Goal: Use online tool/utility: Utilize a website feature to perform a specific function

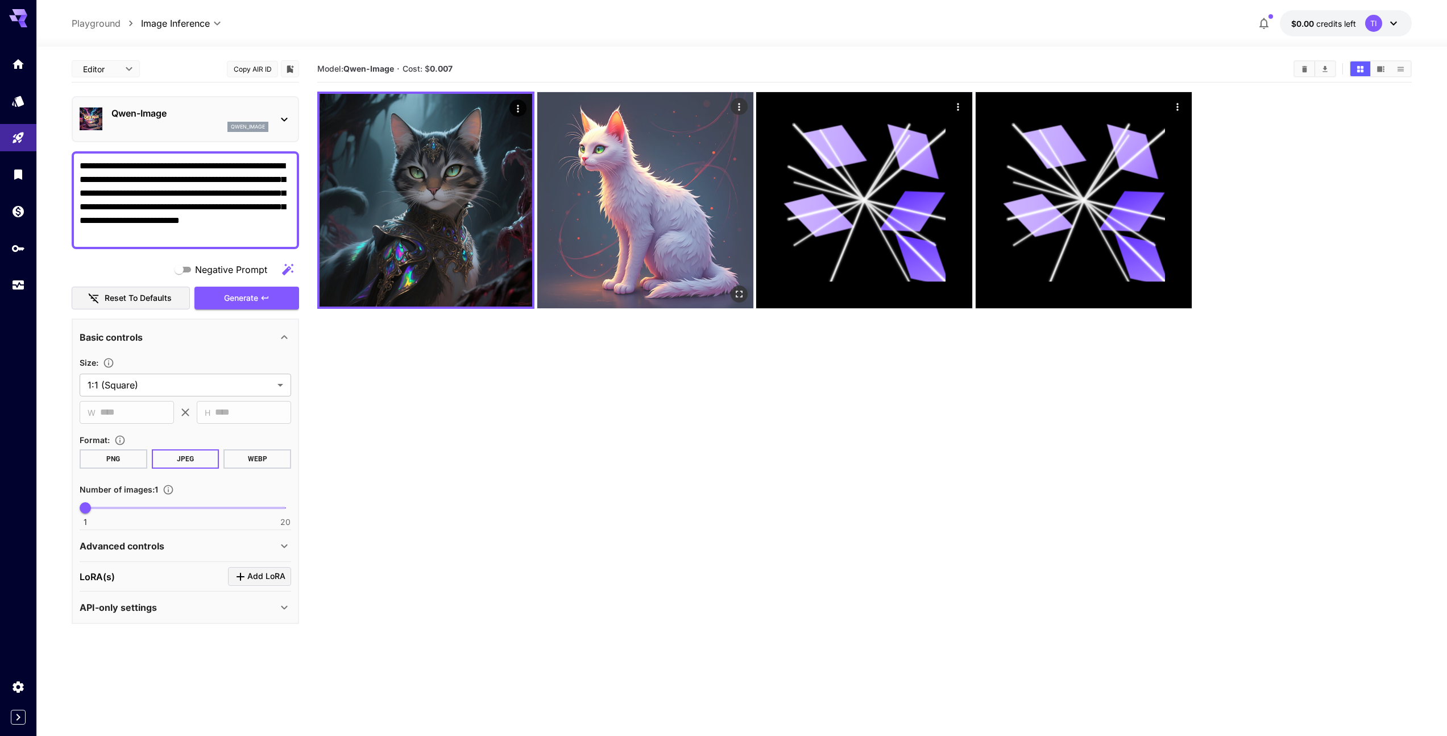
click at [631, 184] on img at bounding box center [645, 200] width 216 height 216
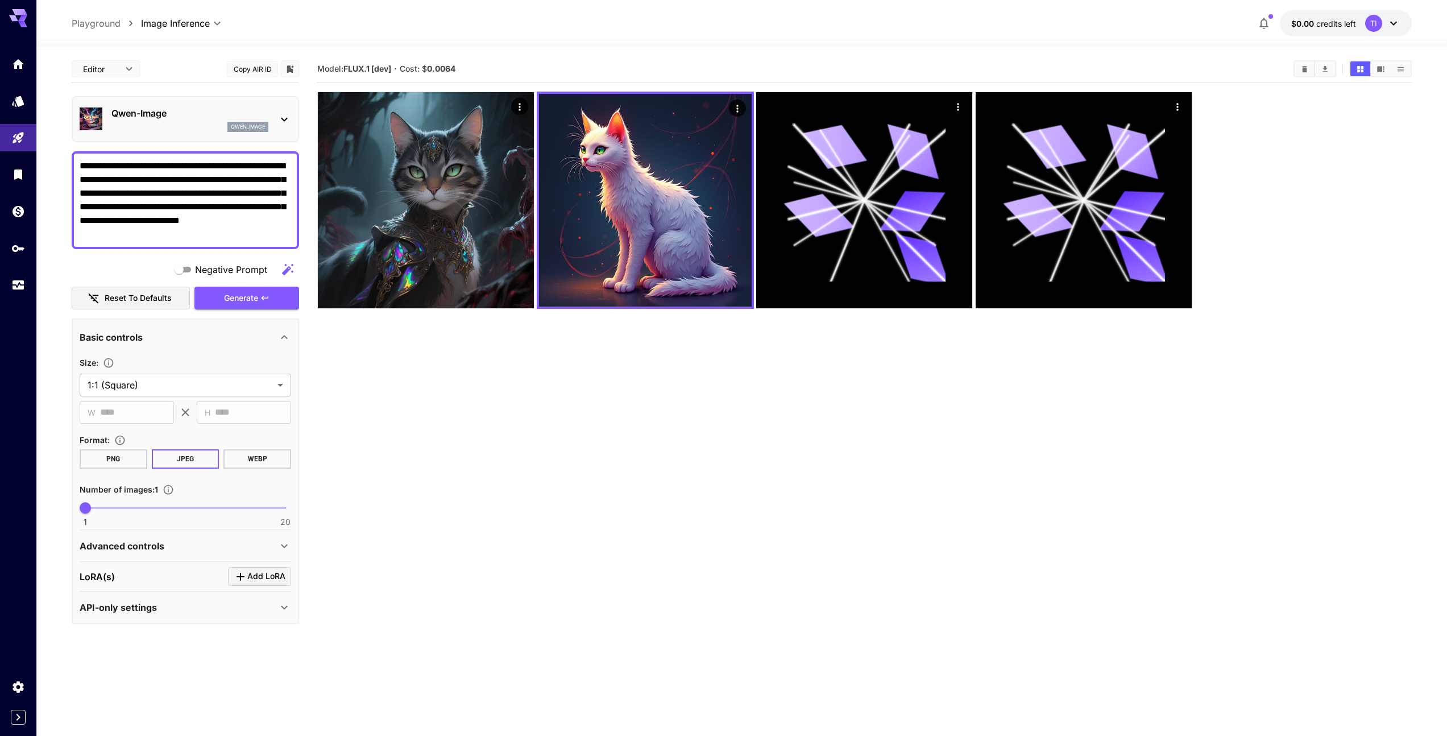
click at [198, 211] on textarea "**********" at bounding box center [186, 200] width 212 height 82
click at [230, 293] on span "Generate" at bounding box center [241, 298] width 34 height 14
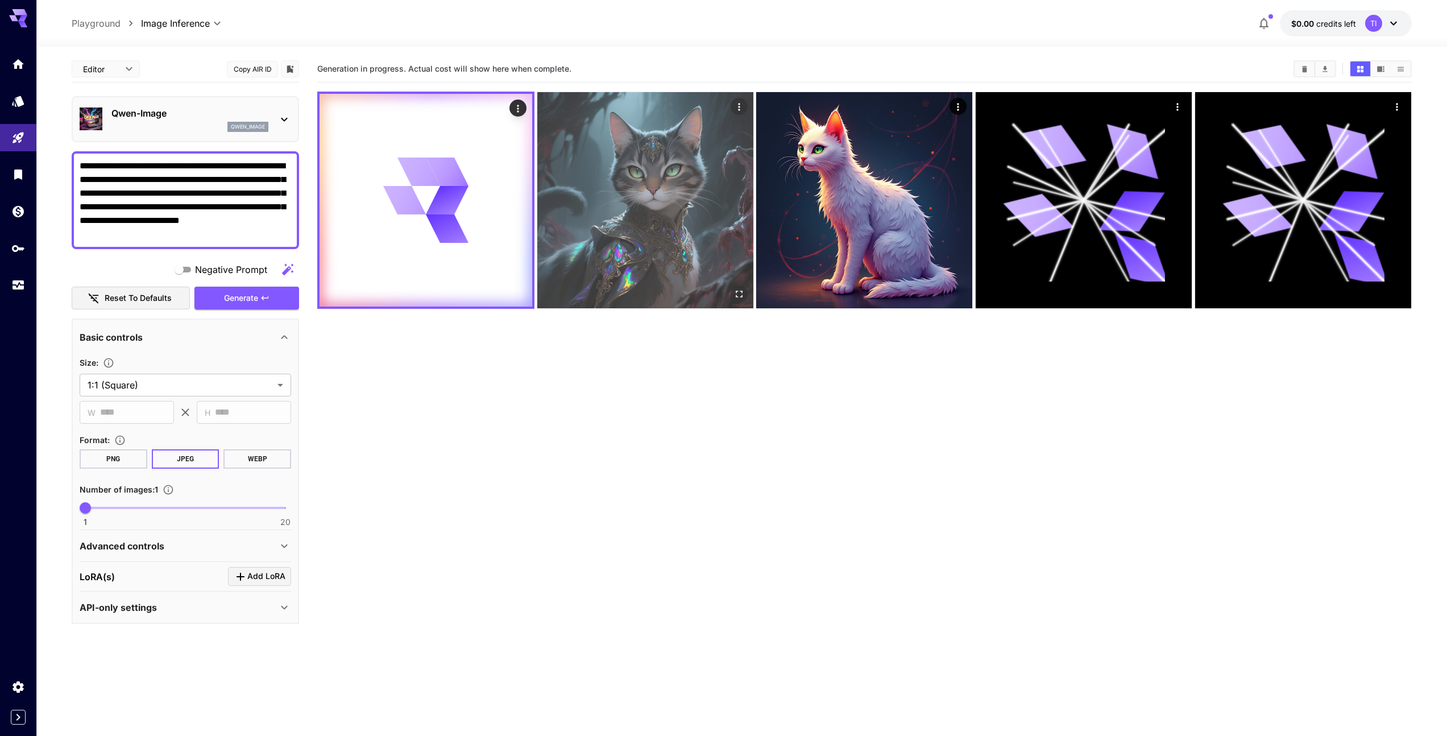
click at [712, 116] on img at bounding box center [645, 200] width 216 height 216
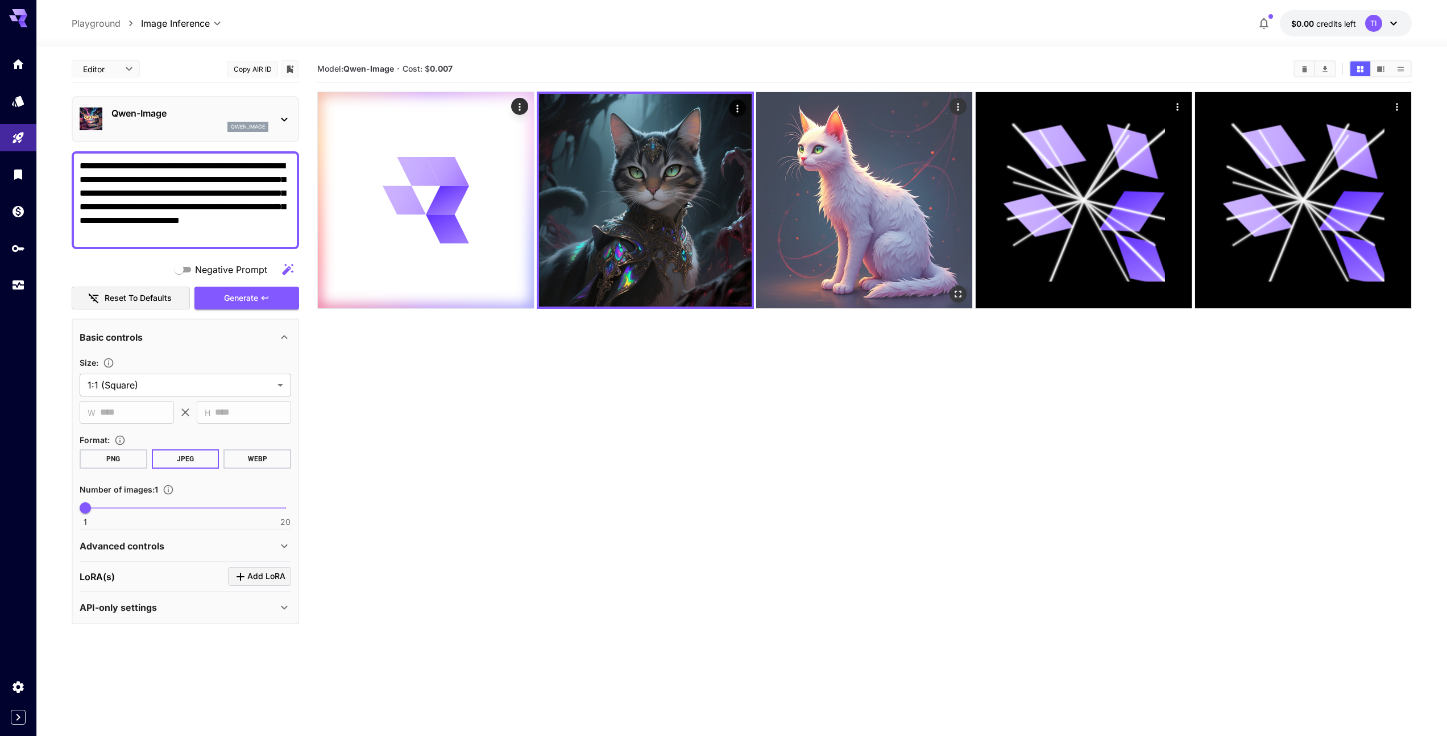
click at [793, 135] on img at bounding box center [864, 200] width 216 height 216
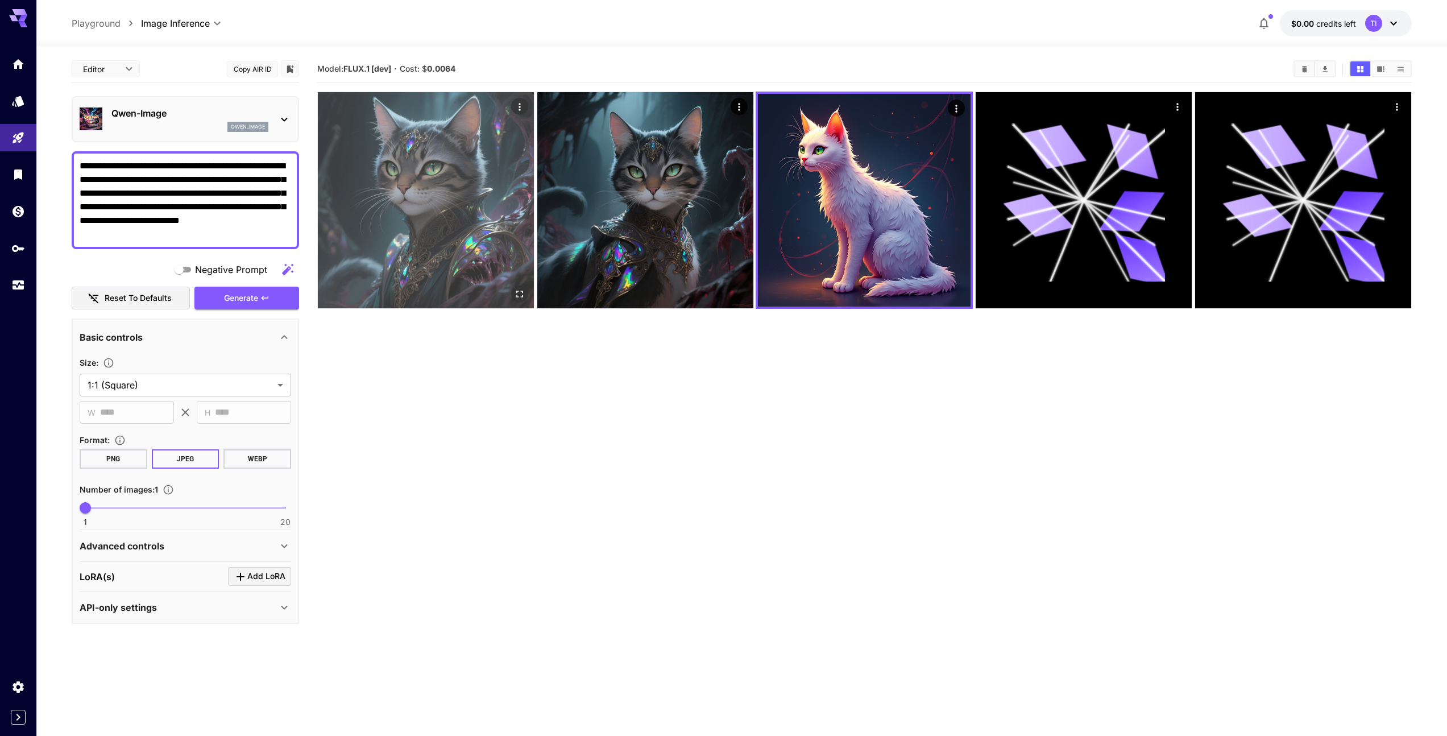
click at [420, 219] on img at bounding box center [426, 200] width 216 height 216
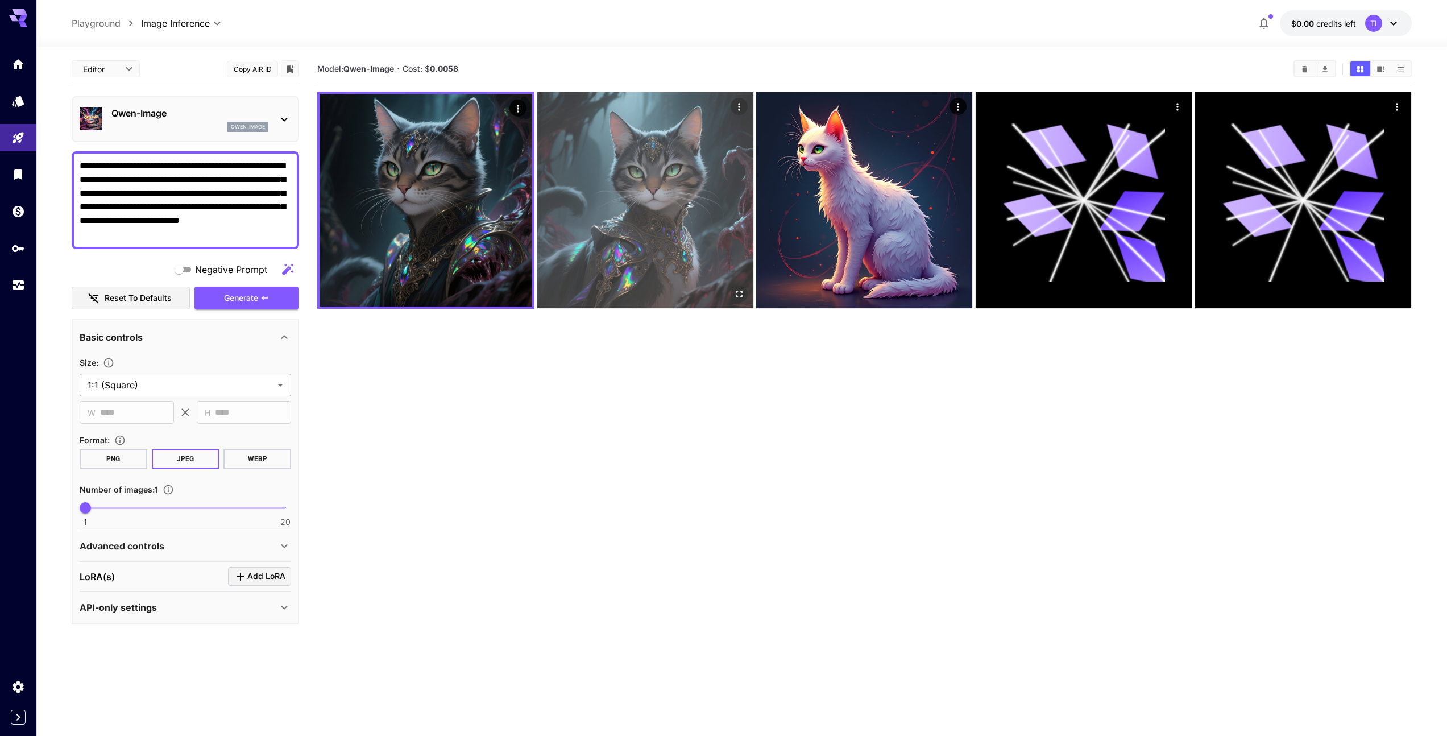
click at [576, 204] on img at bounding box center [645, 200] width 216 height 216
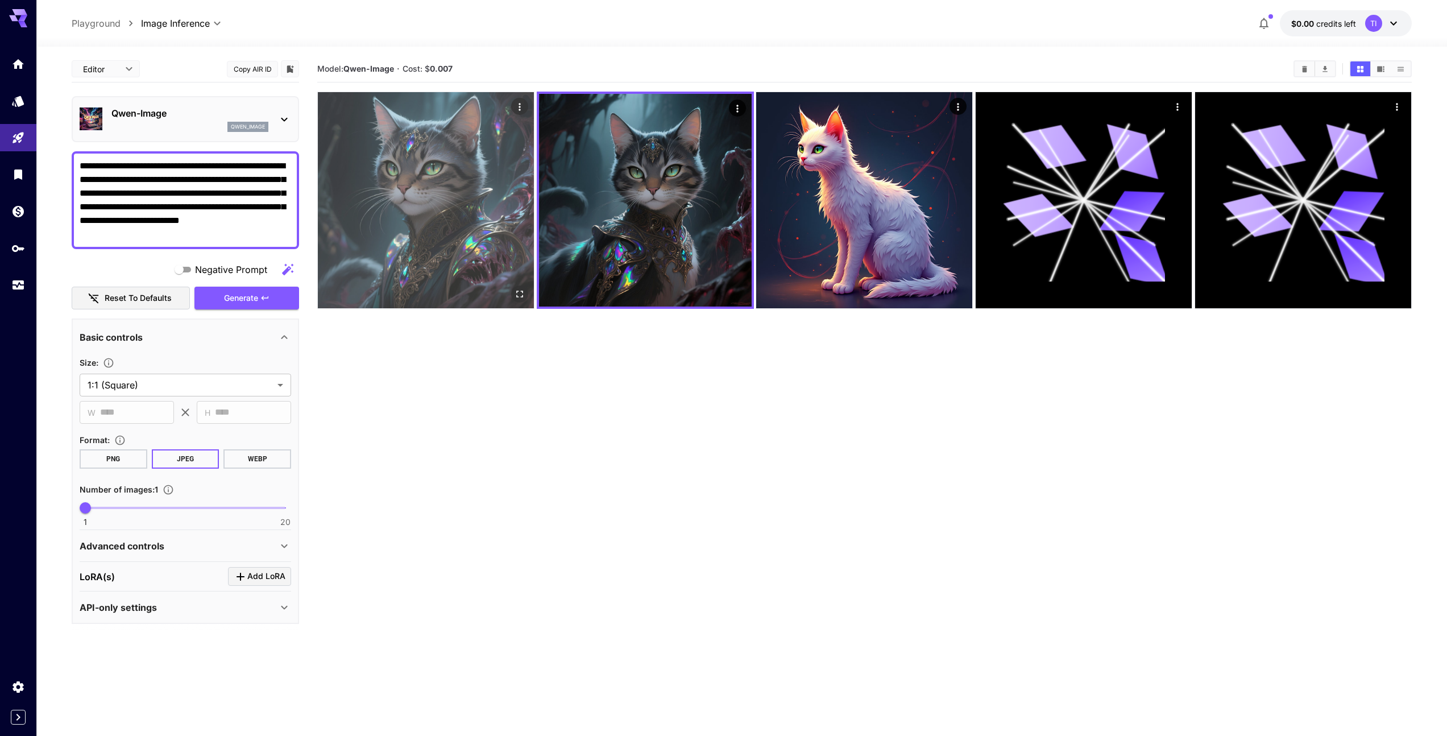
click at [420, 200] on img at bounding box center [426, 200] width 216 height 216
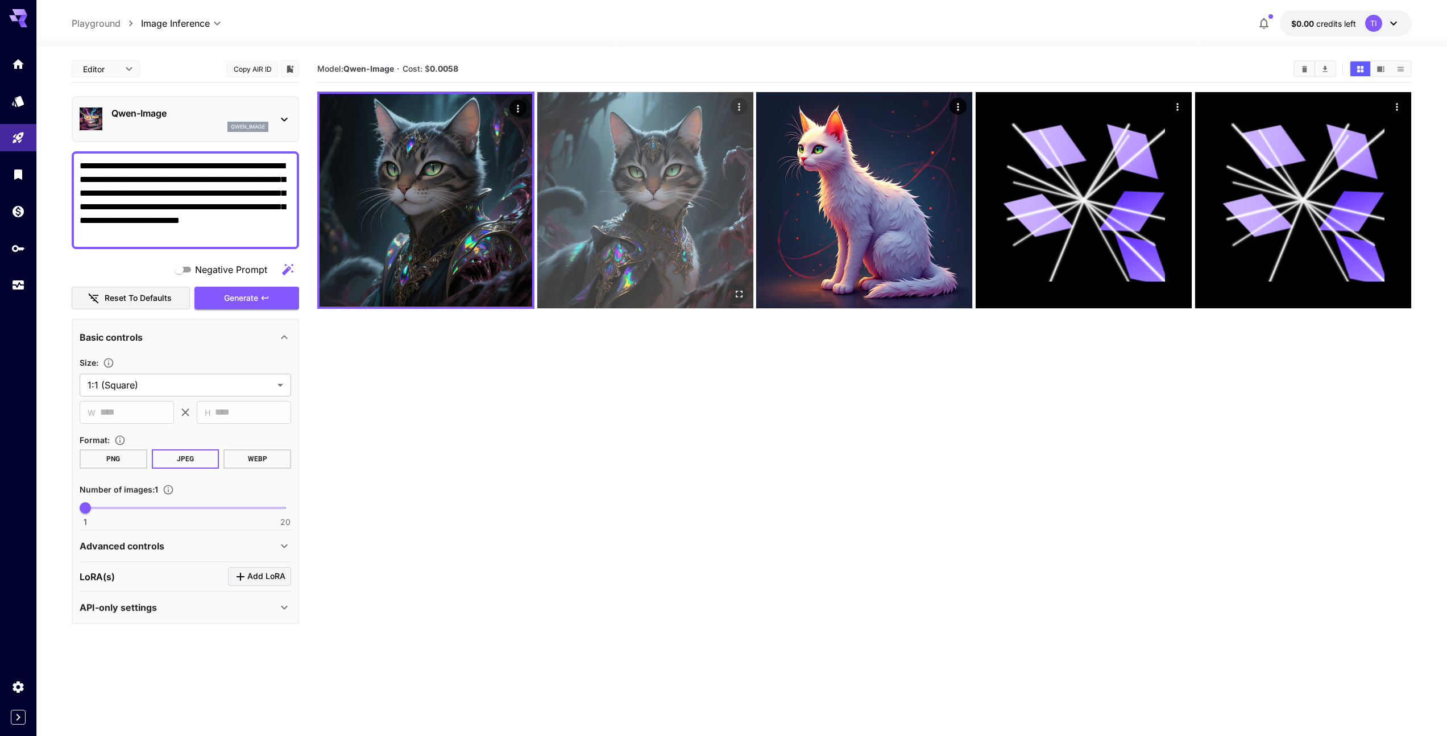
click at [625, 233] on img at bounding box center [645, 200] width 216 height 216
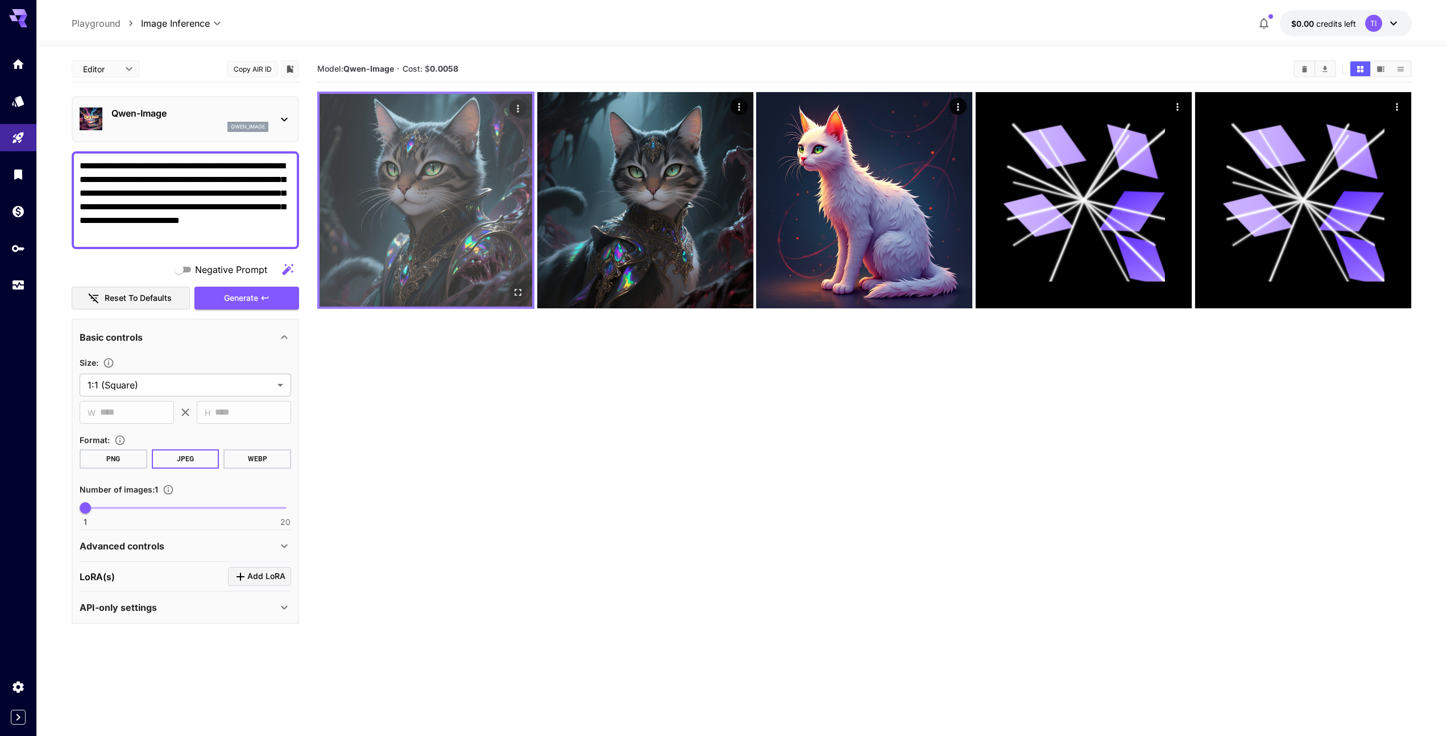
click at [483, 215] on img at bounding box center [426, 200] width 213 height 213
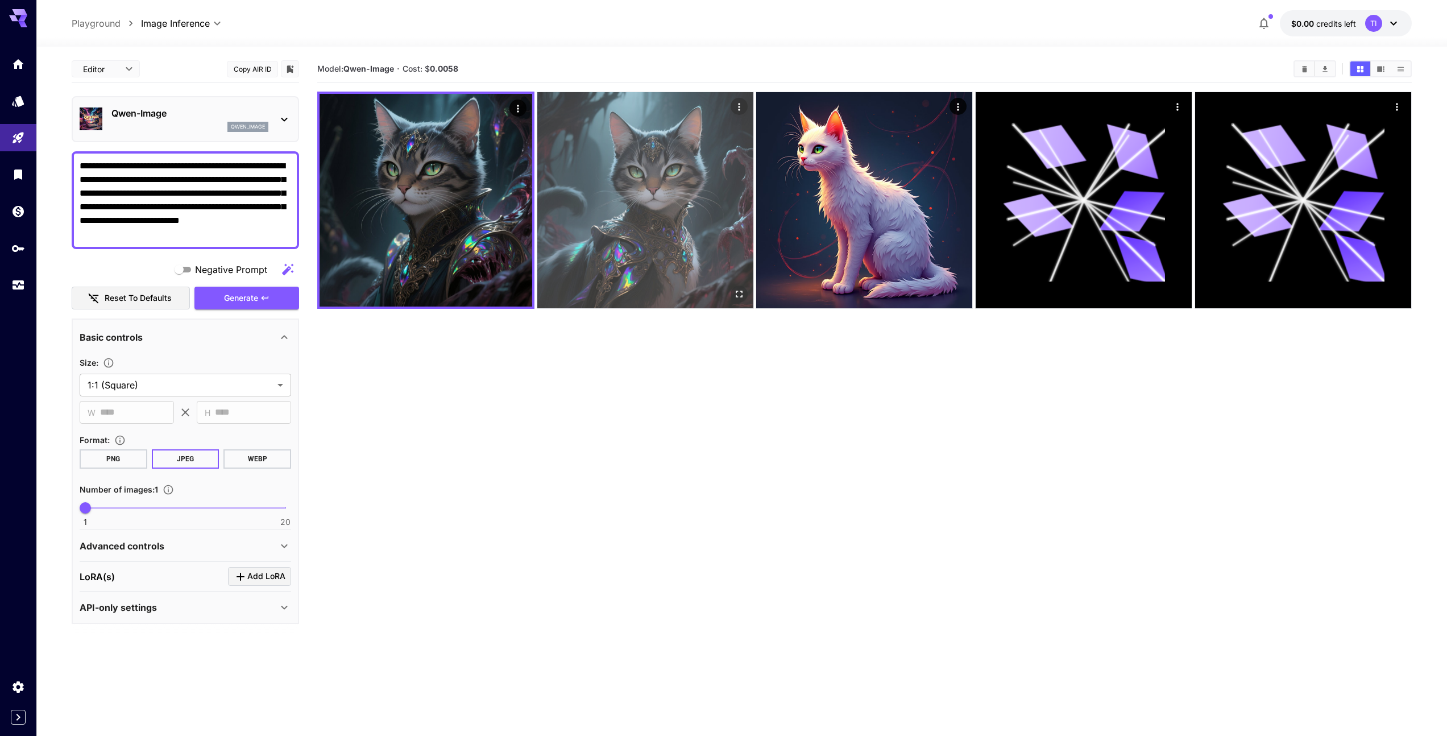
click at [607, 223] on img at bounding box center [645, 200] width 216 height 216
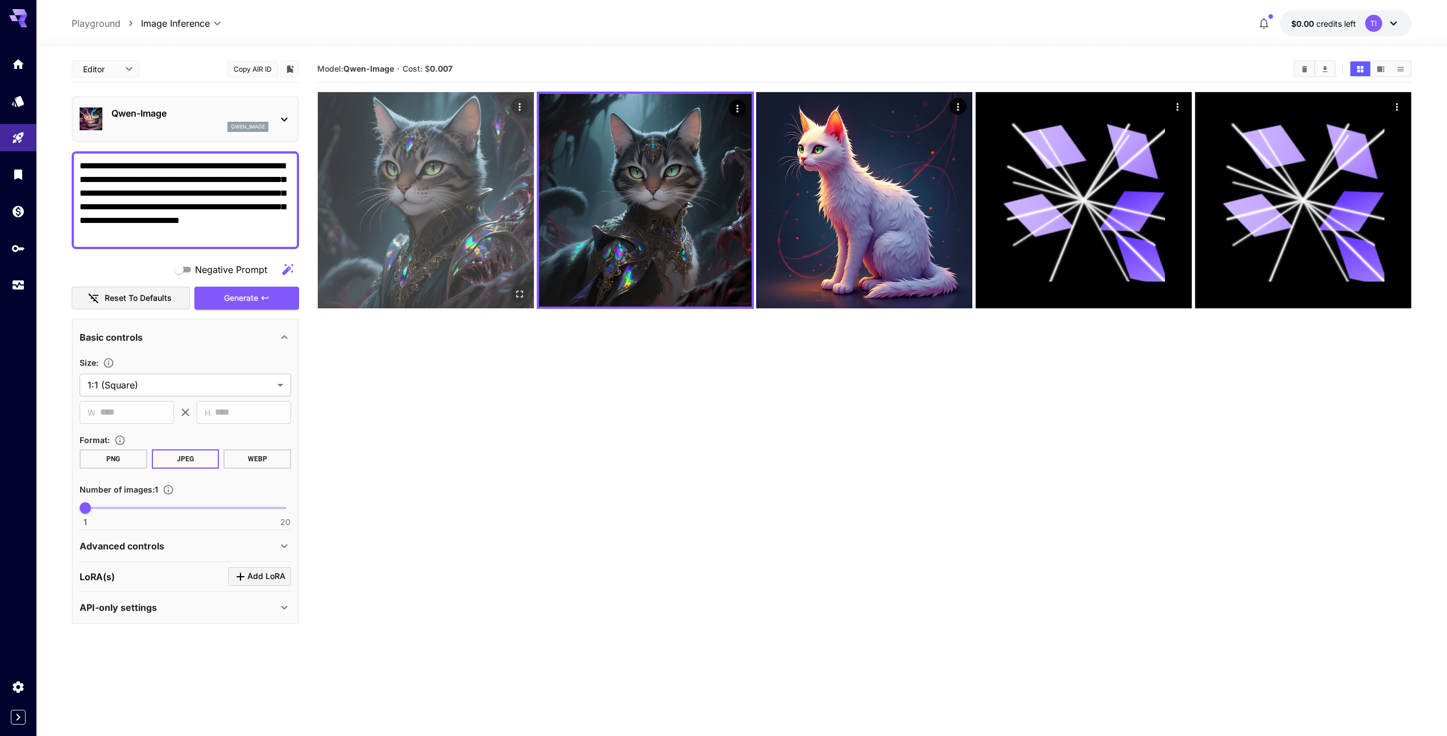
click at [442, 216] on img at bounding box center [426, 200] width 216 height 216
